Goal: Obtain resource: Obtain resource

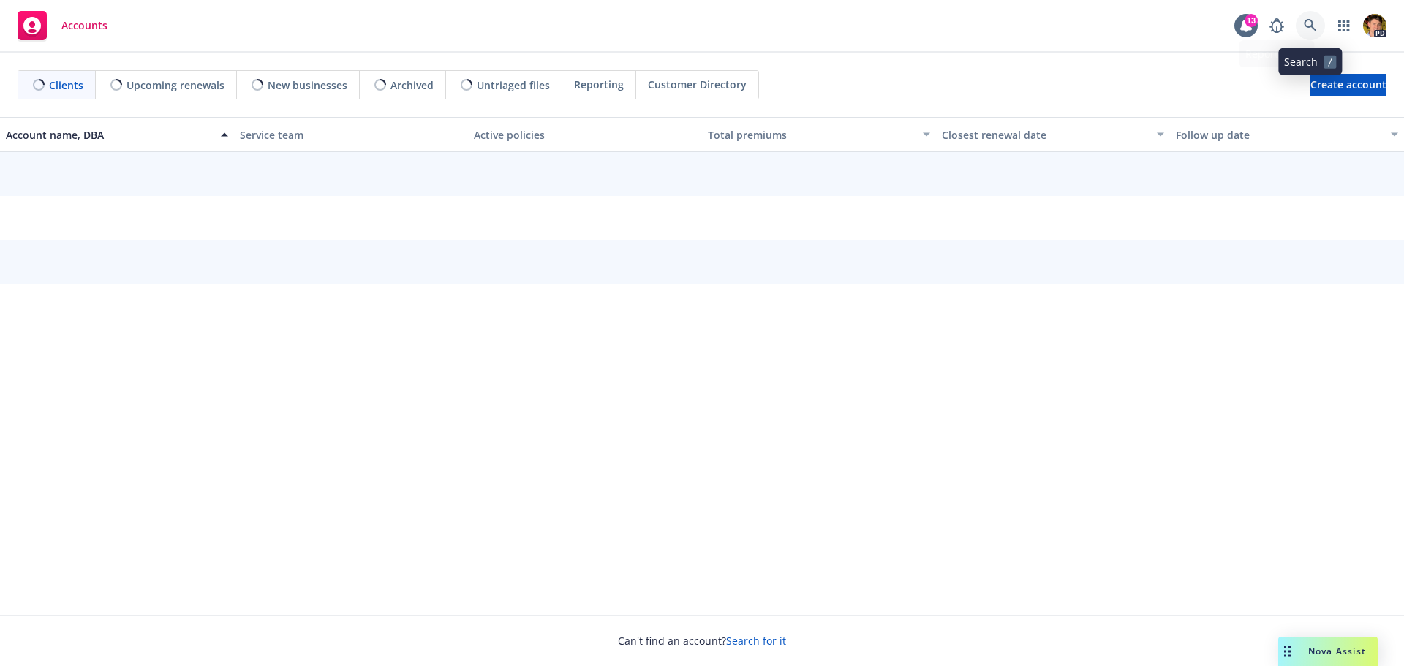
click at [1310, 31] on icon at bounding box center [1310, 25] width 13 height 13
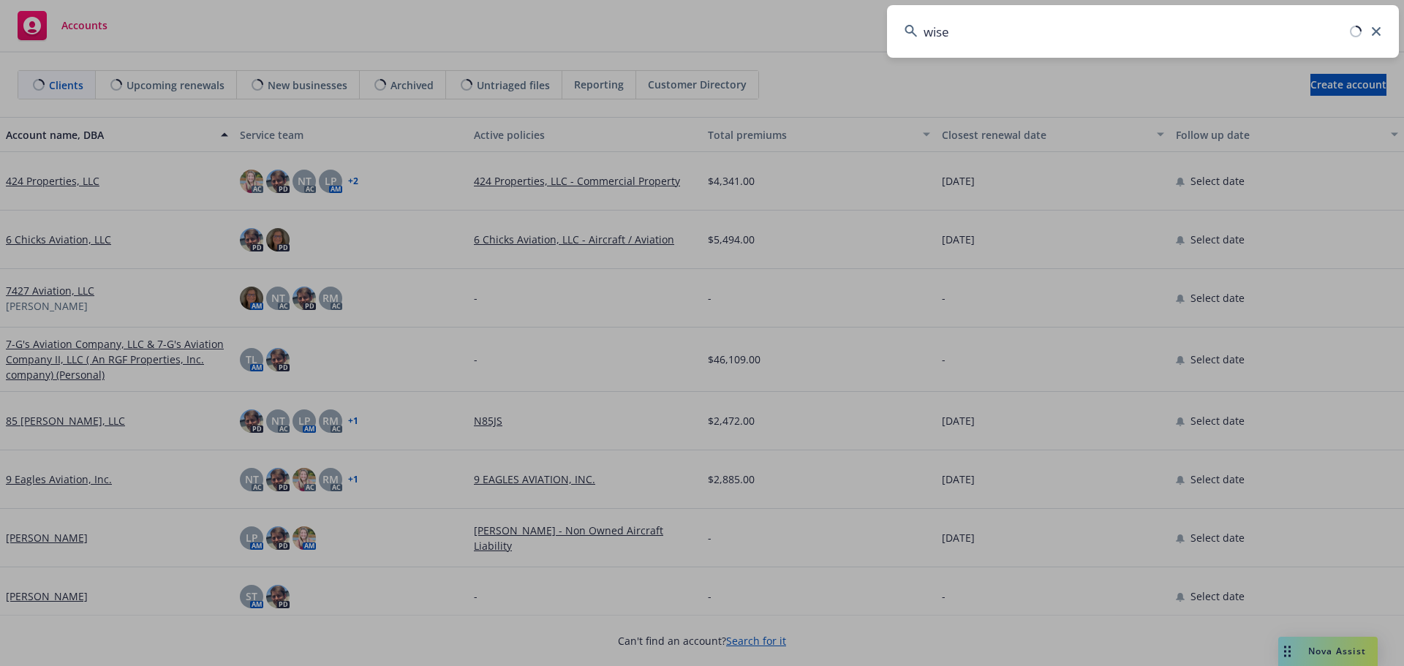
type input "wise"
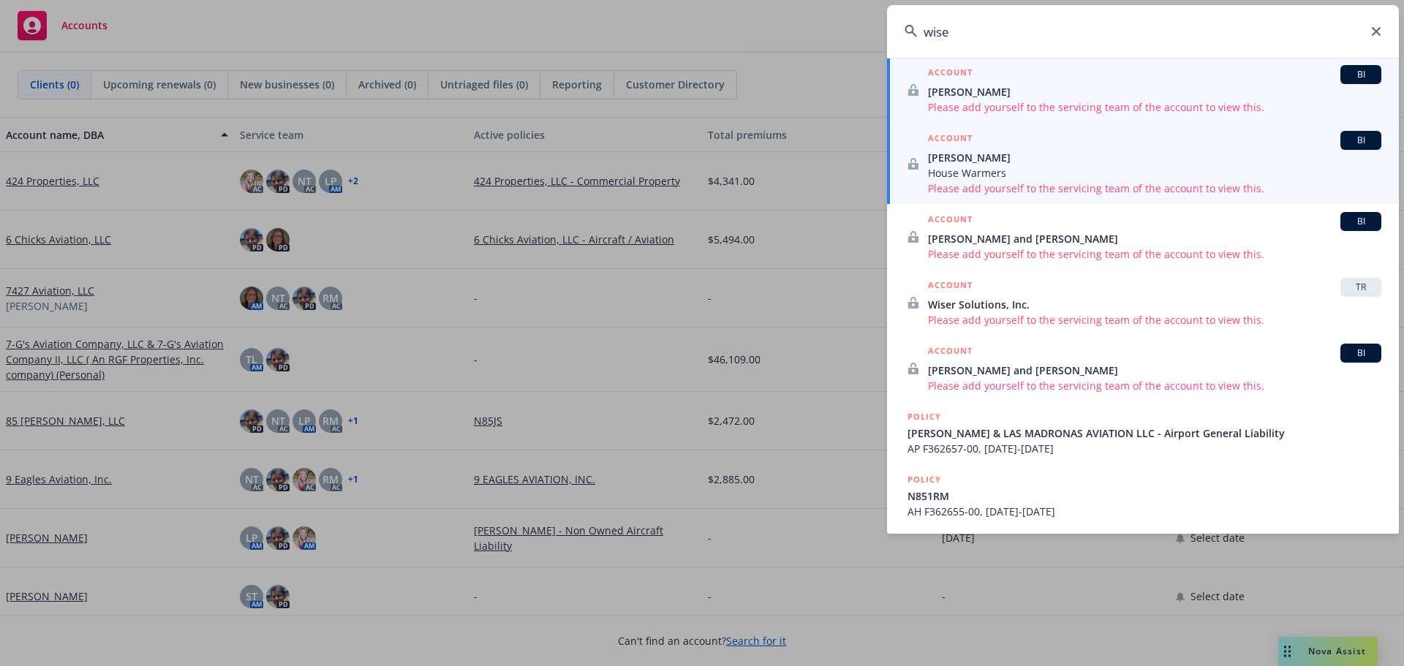
scroll to position [97, 0]
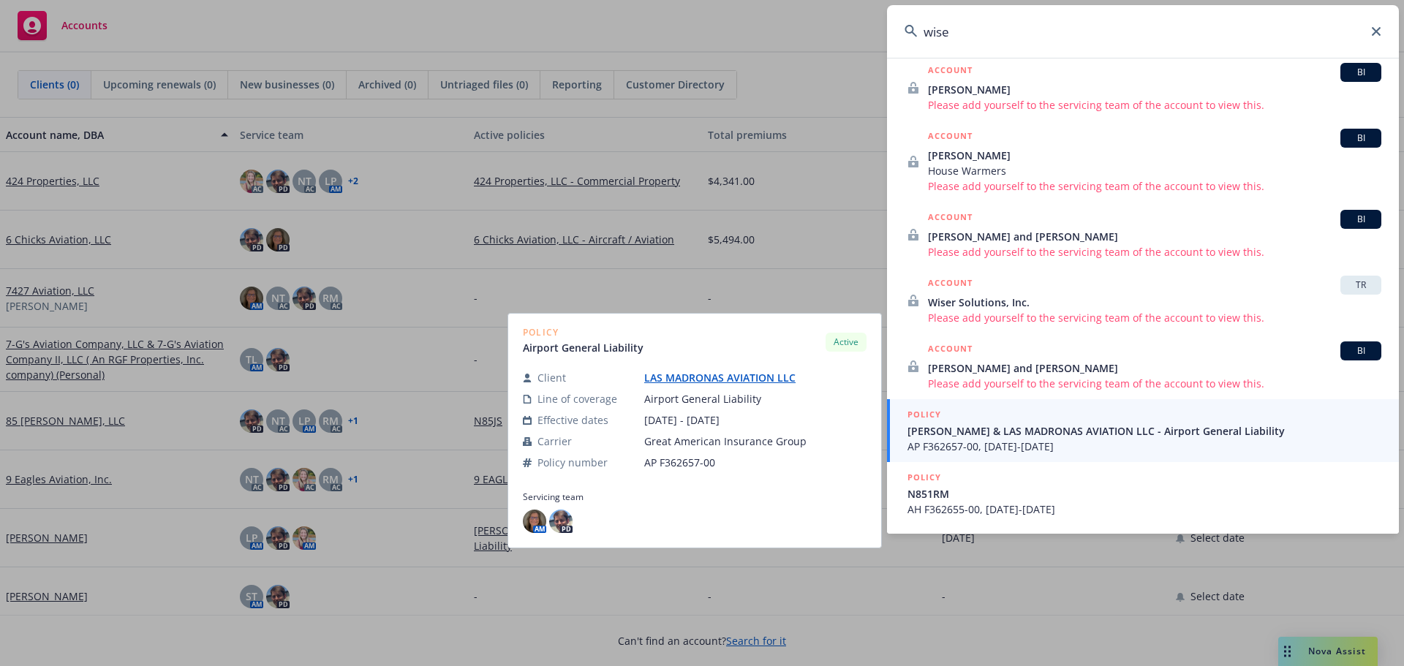
click at [1062, 438] on span "[PERSON_NAME] & LAS MADRONAS AVIATION LLC - Airport General Liability" at bounding box center [1144, 430] width 474 height 15
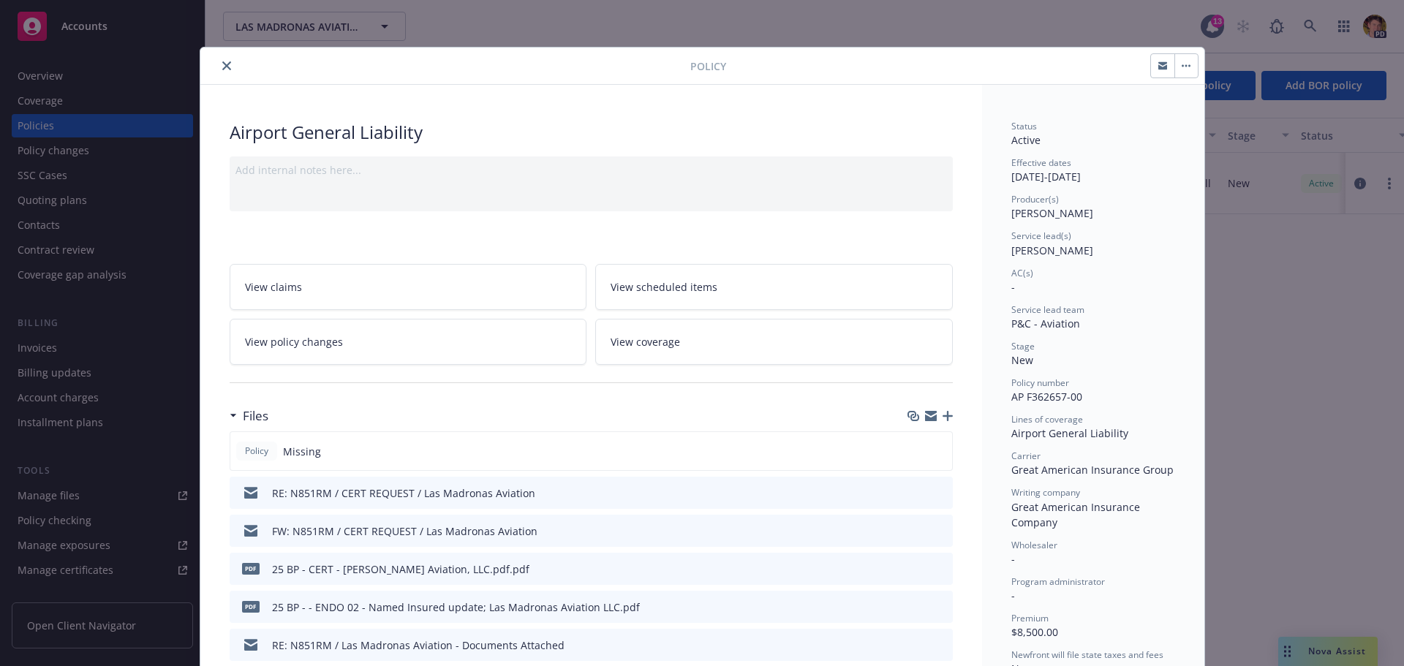
click at [222, 69] on icon "close" at bounding box center [226, 65] width 9 height 9
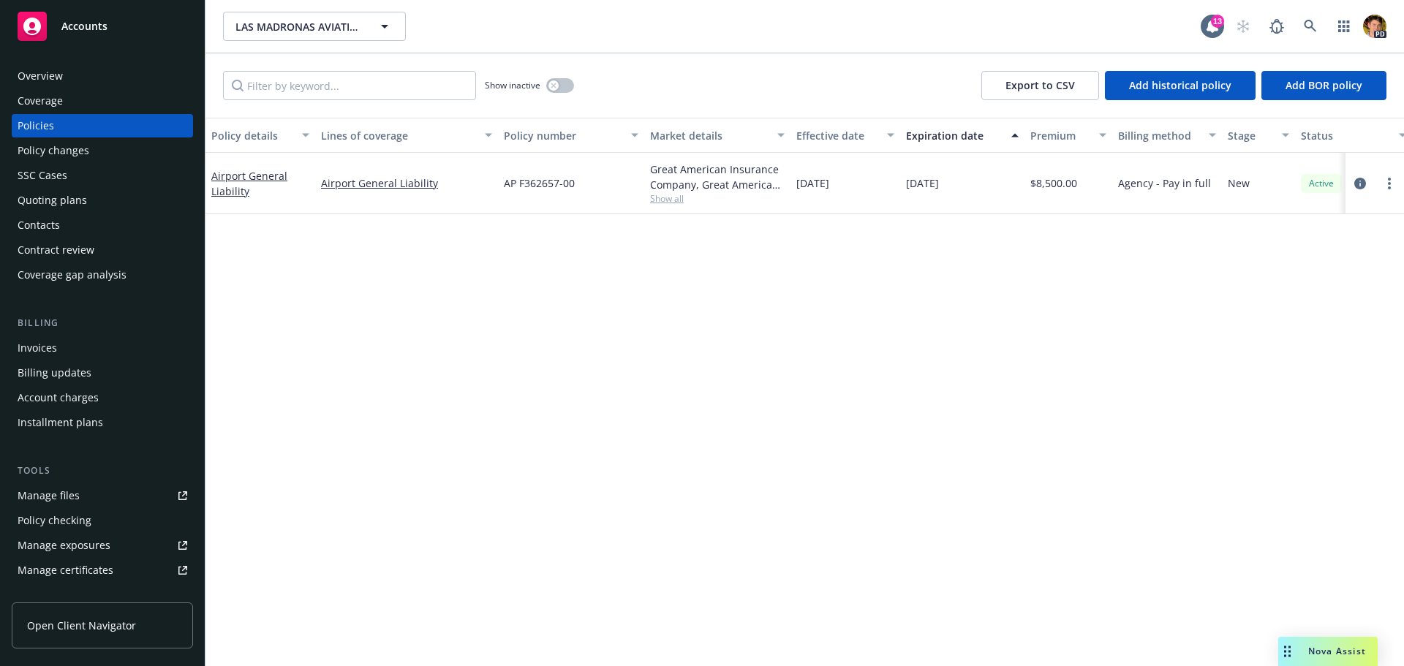
click at [66, 127] on div "Policies" at bounding box center [103, 125] width 170 height 23
click at [56, 499] on div "Manage files" at bounding box center [49, 495] width 62 height 23
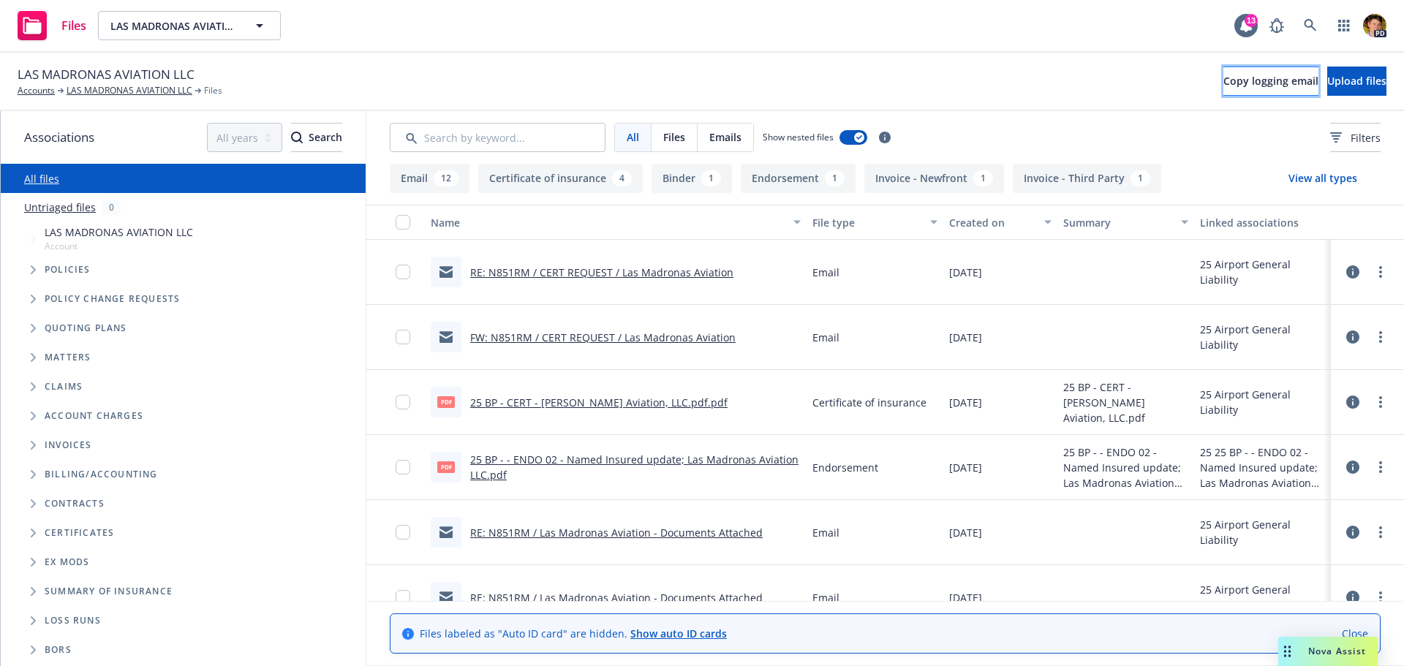
click at [1225, 83] on span "Copy logging email" at bounding box center [1270, 81] width 95 height 14
